Goal: Information Seeking & Learning: Learn about a topic

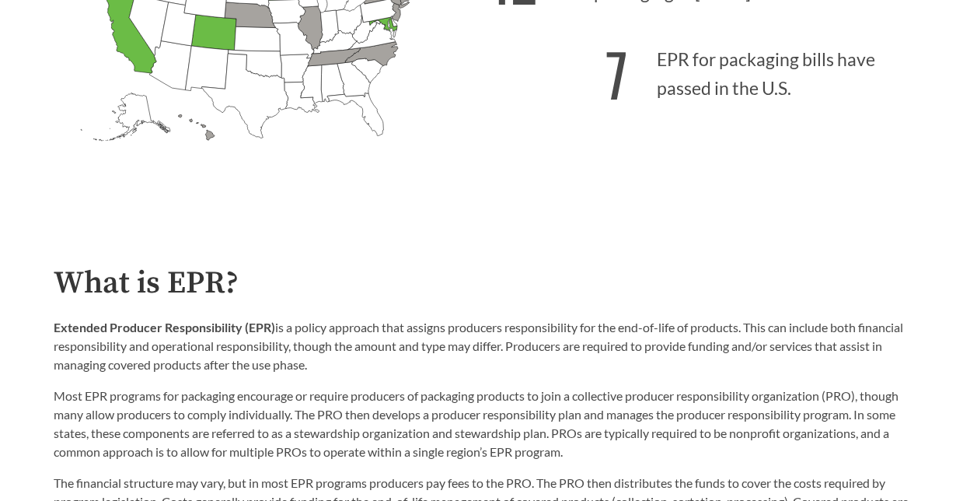
scroll to position [700, 0]
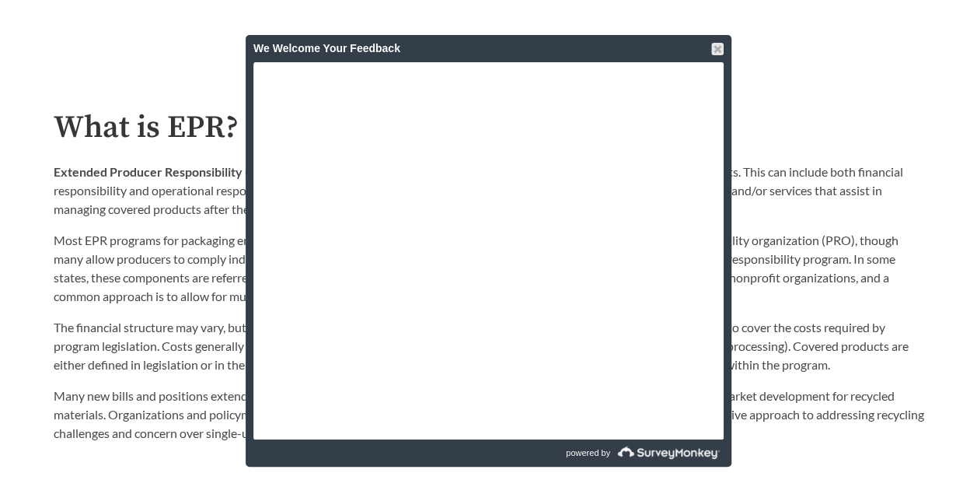
drag, startPoint x: 715, startPoint y: 51, endPoint x: 875, endPoint y: 239, distance: 247.1
click at [715, 51] on div at bounding box center [717, 49] width 12 height 12
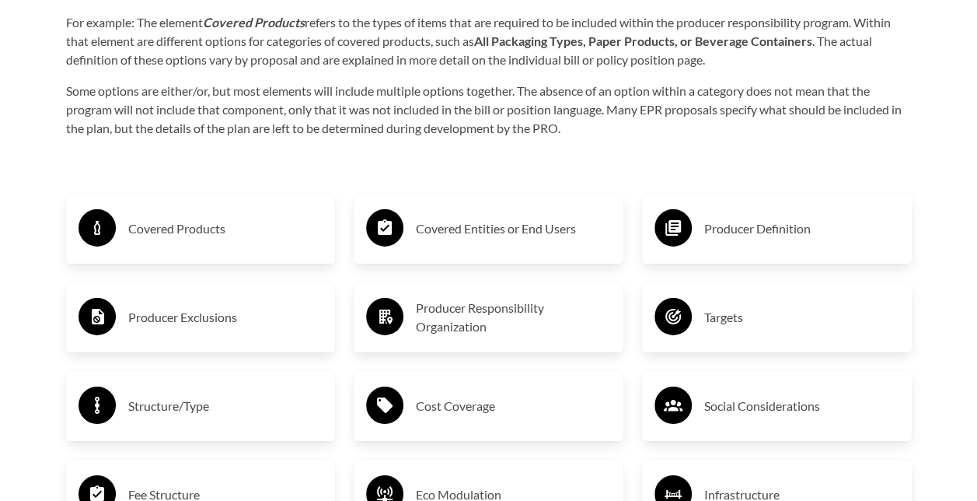
scroll to position [2267, 0]
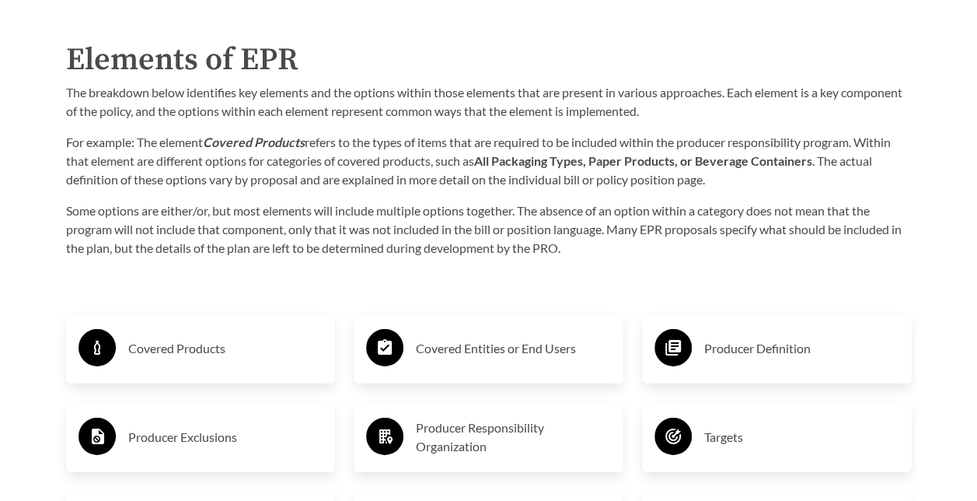
click at [162, 336] on h3 "Covered Products" at bounding box center [225, 348] width 195 height 25
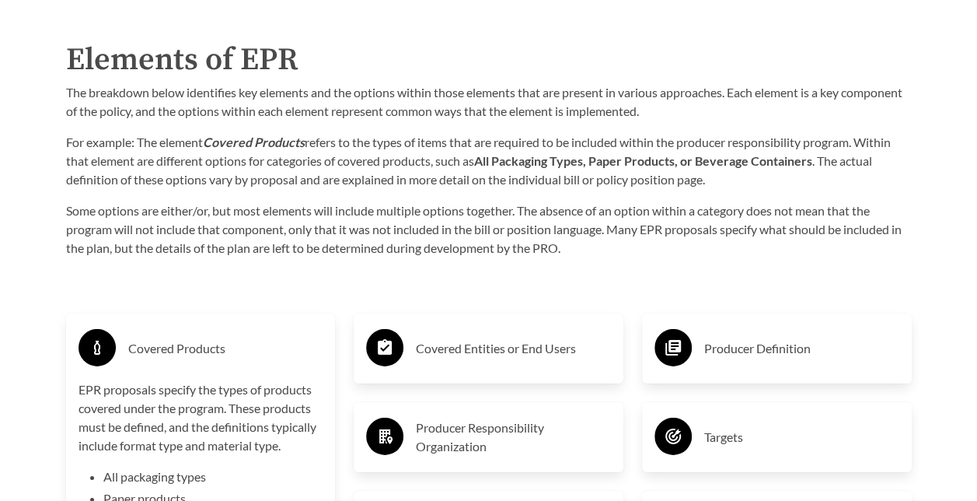
click at [198, 336] on h3 "Covered Products" at bounding box center [225, 348] width 195 height 25
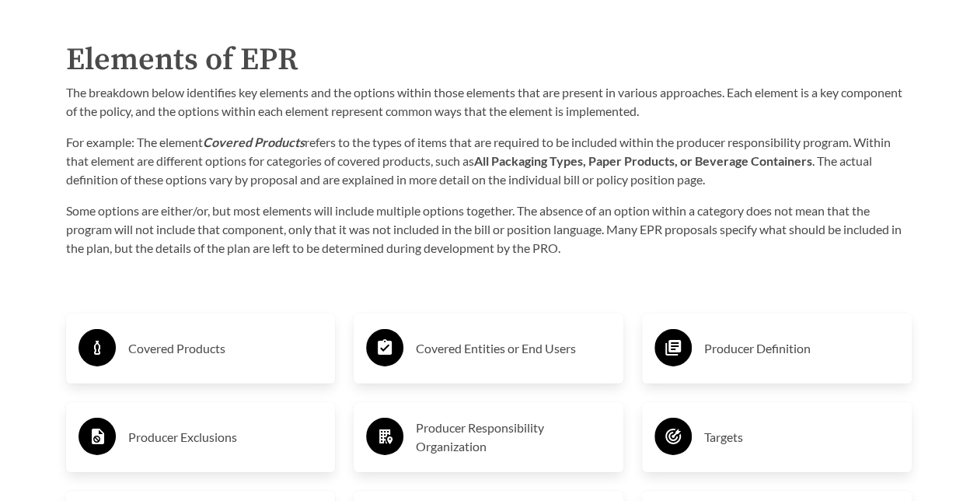
click at [541, 336] on h3 "Covered Entities or End Users" at bounding box center [513, 348] width 195 height 25
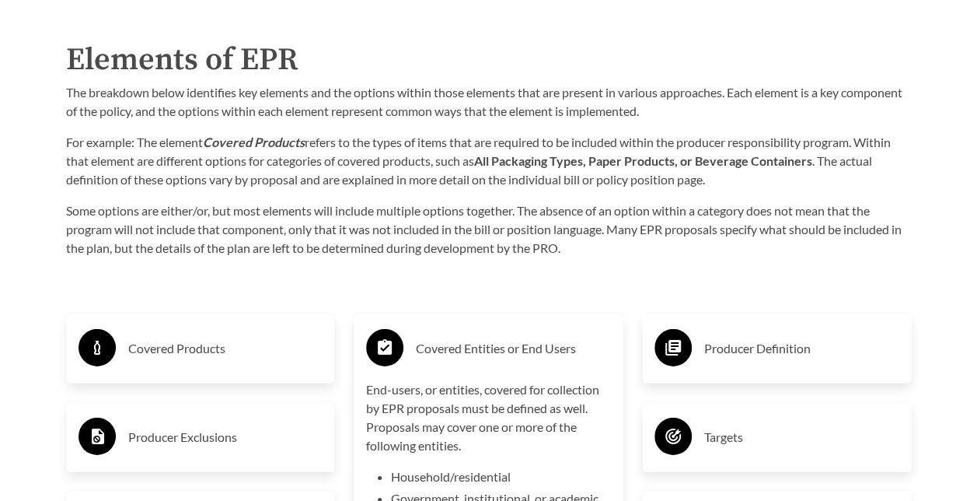
click at [742, 336] on h3 "Producer Definition" at bounding box center [801, 348] width 195 height 25
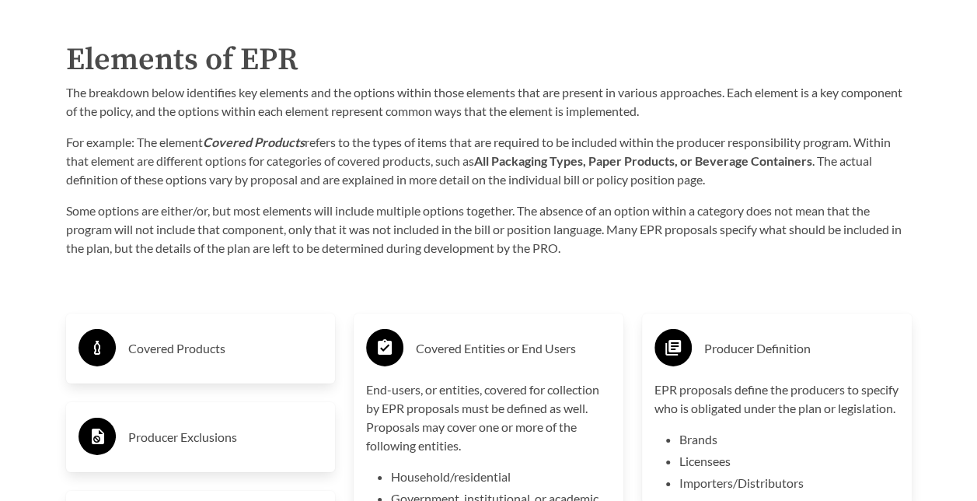
click at [507, 336] on h3 "Covered Entities or End Users" at bounding box center [513, 348] width 195 height 25
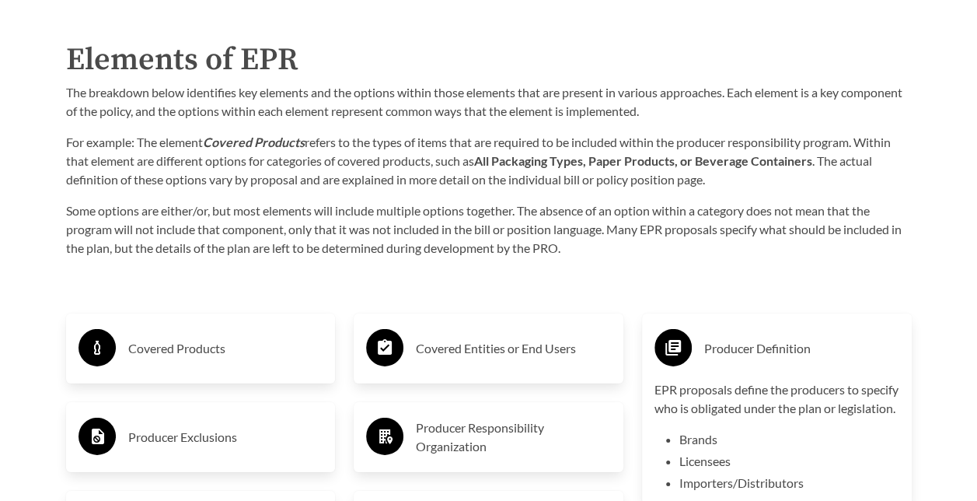
drag, startPoint x: 723, startPoint y: 148, endPoint x: 692, endPoint y: 152, distance: 31.4
click at [723, 336] on h3 "Producer Definition" at bounding box center [801, 348] width 195 height 25
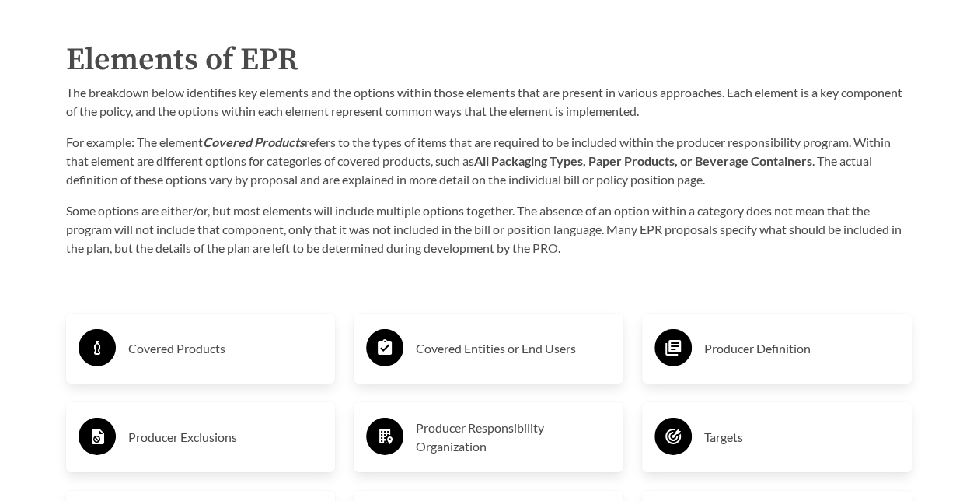
click at [162, 424] on h3 "Producer Exclusions" at bounding box center [225, 436] width 195 height 25
click at [480, 418] on h3 "Producer Responsibility Organization" at bounding box center [513, 436] width 195 height 37
click at [473, 418] on h3 "Producer Responsibility Organization" at bounding box center [513, 436] width 195 height 37
click at [692, 414] on div "Targets" at bounding box center [777, 436] width 245 height 45
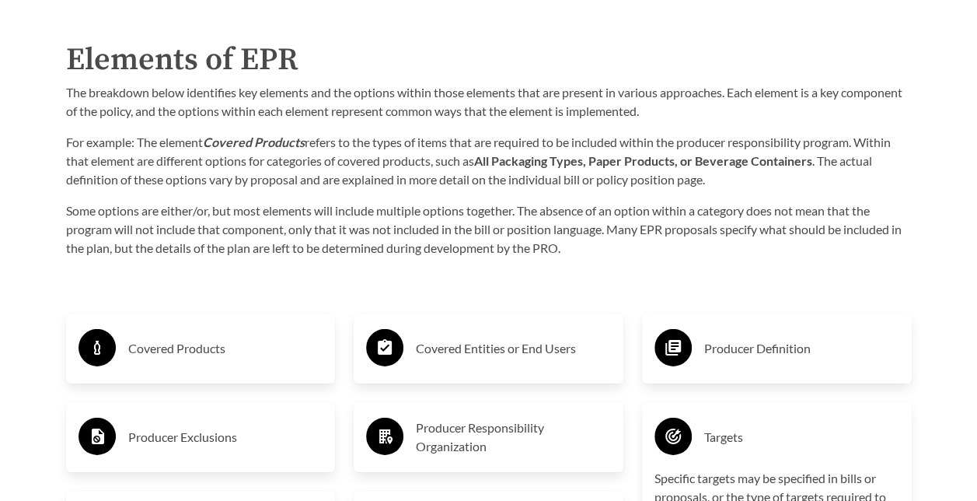
click at [690, 417] on circle at bounding box center [673, 435] width 37 height 37
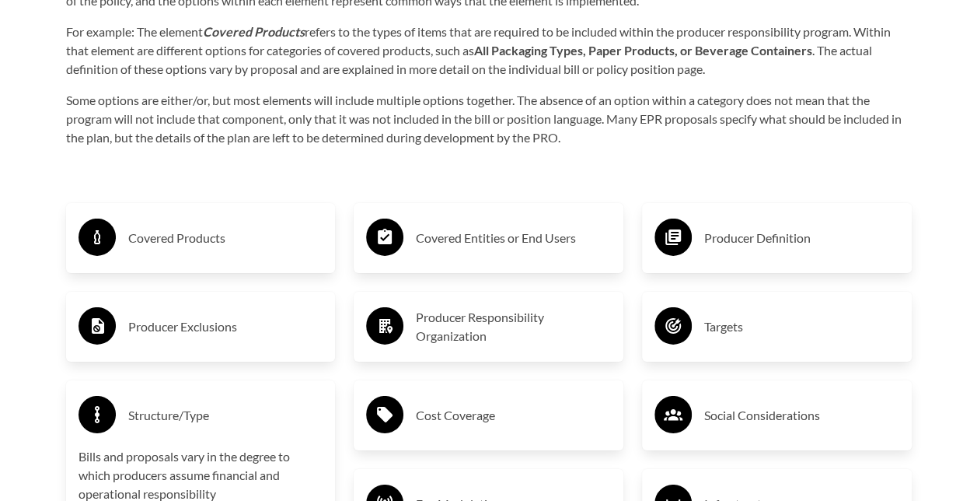
scroll to position [2422, 0]
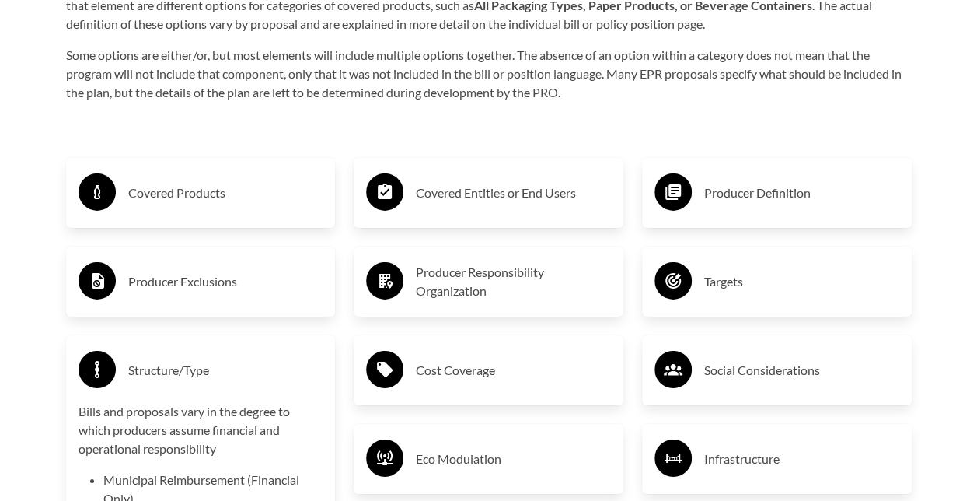
click at [138, 347] on div "Structure/Type" at bounding box center [201, 369] width 245 height 45
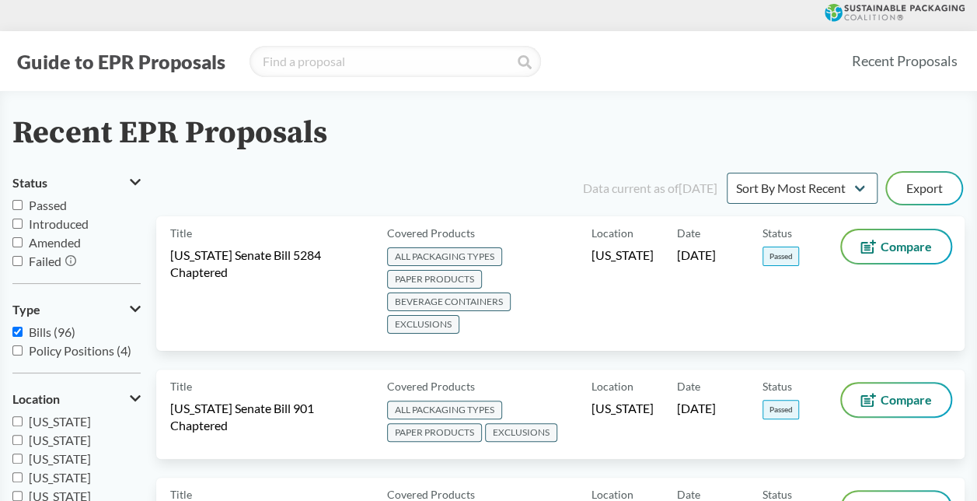
click at [780, 189] on select "Sort By Most Recent Sort By Status" at bounding box center [802, 188] width 151 height 31
select select "Sort By Status"
click at [727, 173] on select "Sort By Most Recent Sort By Status" at bounding box center [802, 188] width 151 height 31
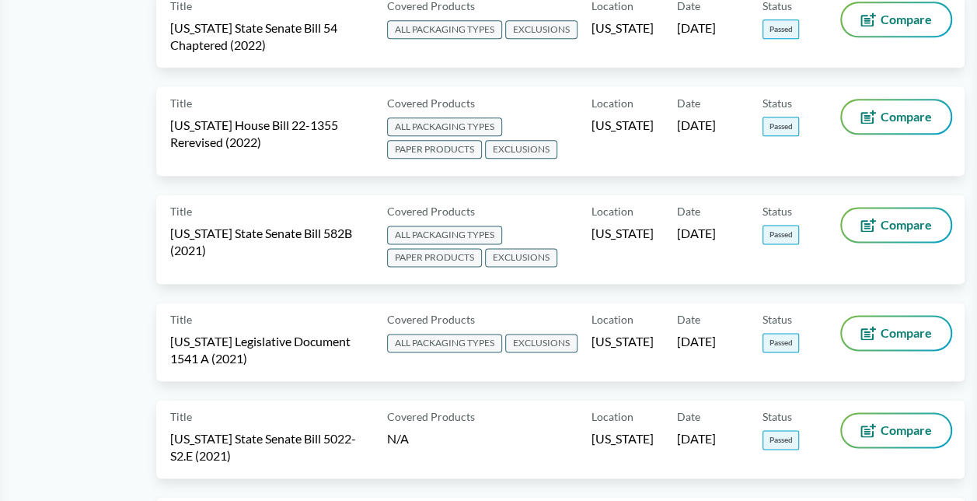
scroll to position [933, 0]
